Goal: Information Seeking & Learning: Learn about a topic

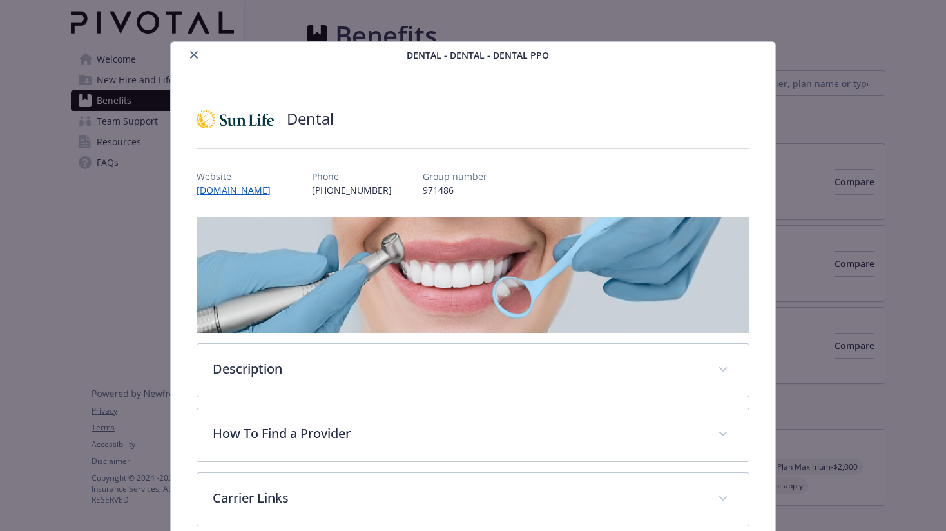
scroll to position [39, 0]
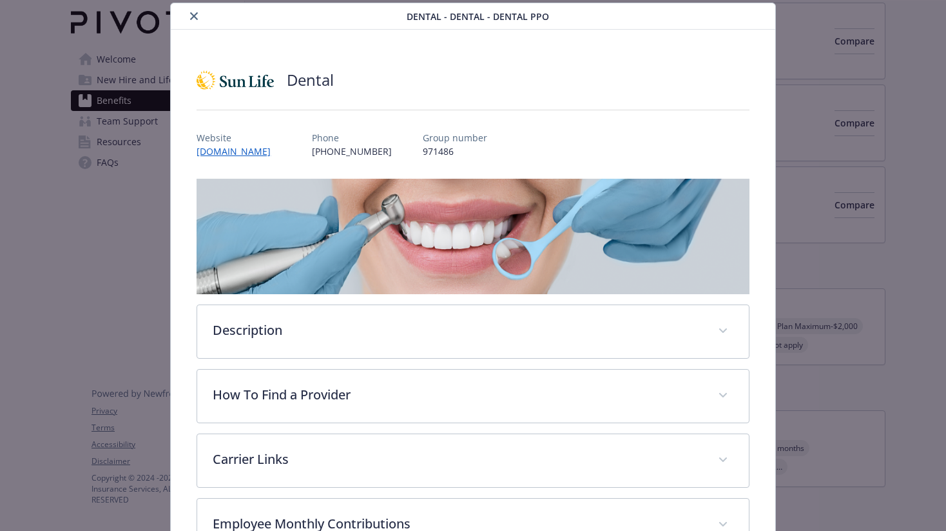
click at [193, 15] on icon "close" at bounding box center [194, 16] width 8 height 8
